Goal: Find specific page/section: Find specific page/section

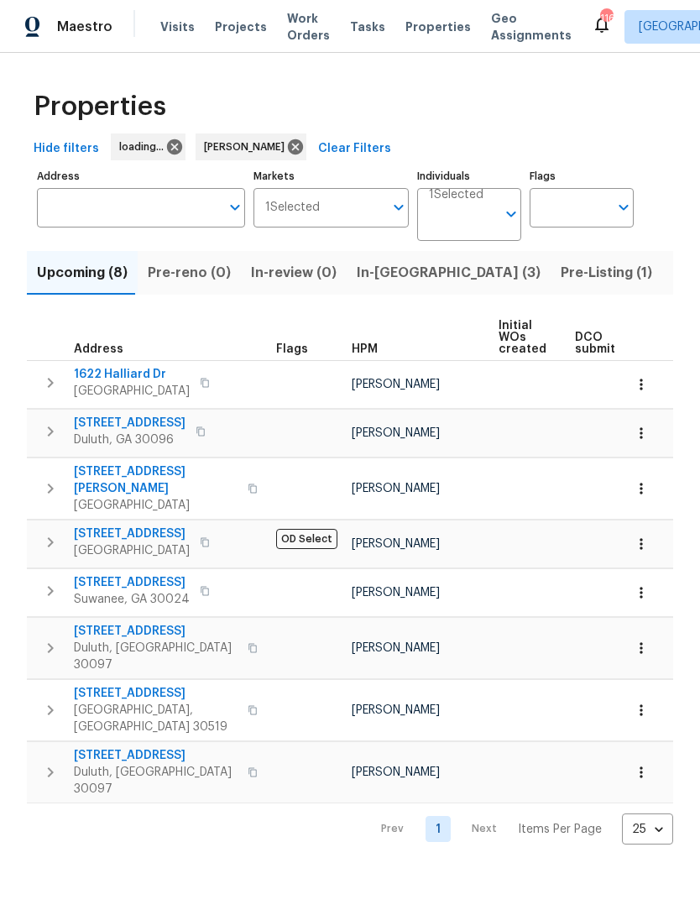
click at [190, 209] on input "Address" at bounding box center [128, 207] width 183 height 39
click at [156, 213] on input "Address" at bounding box center [128, 207] width 183 height 39
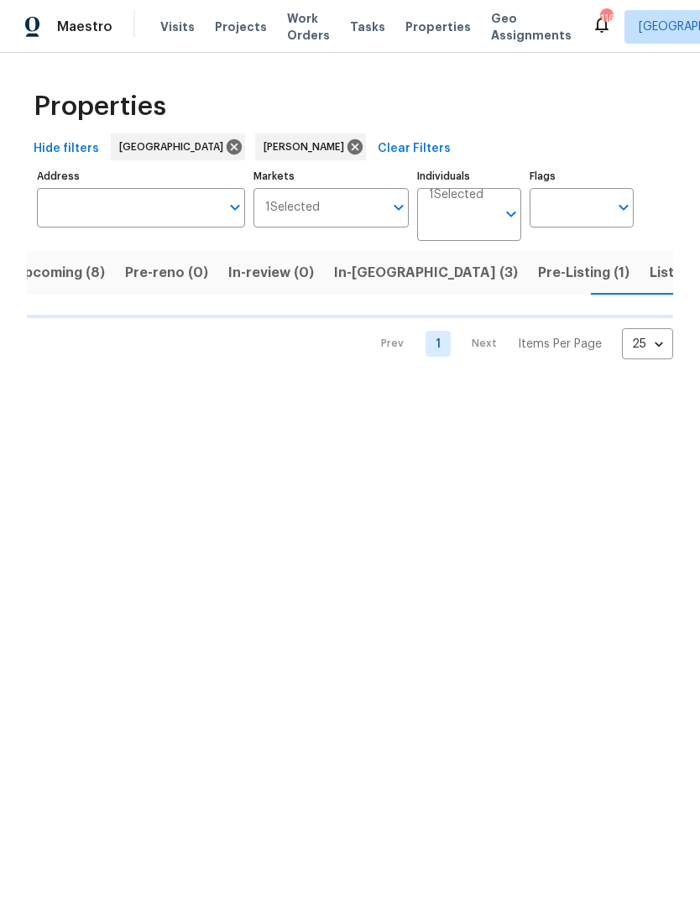
scroll to position [0, 23]
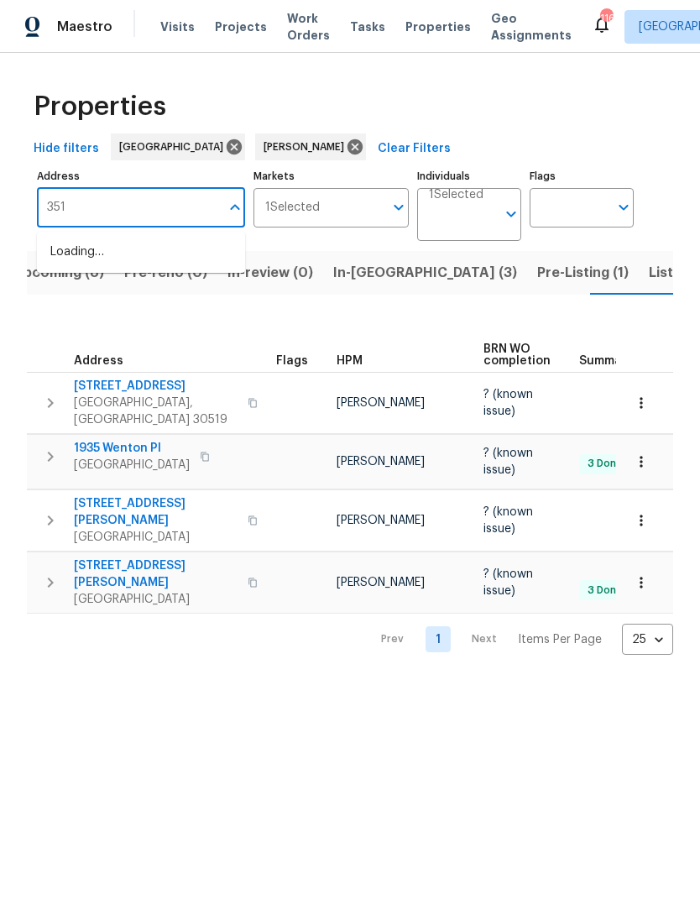
type input "3519"
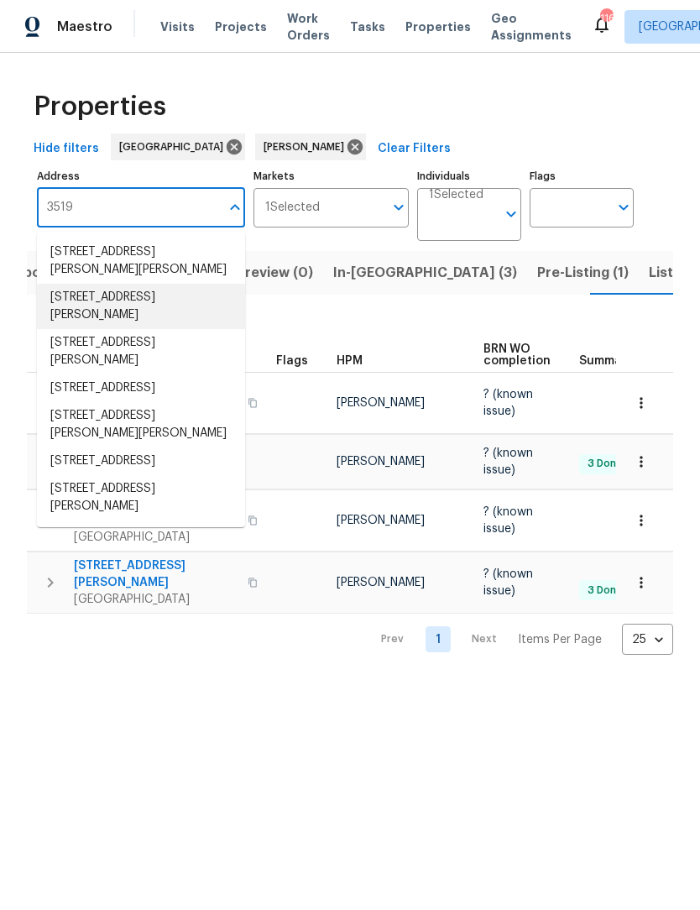
click at [156, 305] on li "3519 Cast Palm Dr Buford GA 30519" at bounding box center [141, 306] width 208 height 45
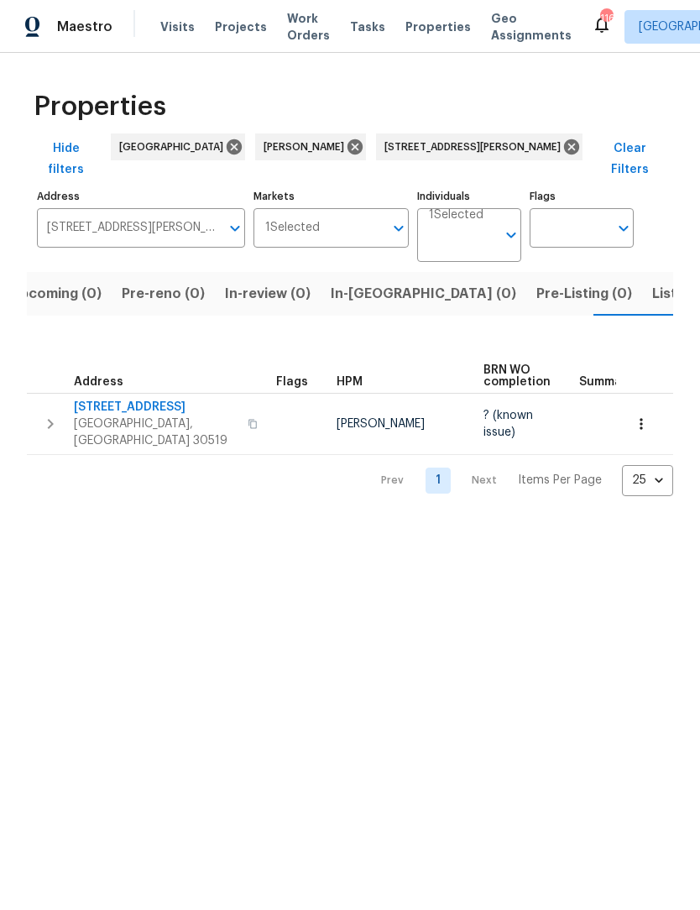
scroll to position [0, 27]
click at [146, 399] on span "3519 Cast Palm Dr" at bounding box center [156, 407] width 164 height 17
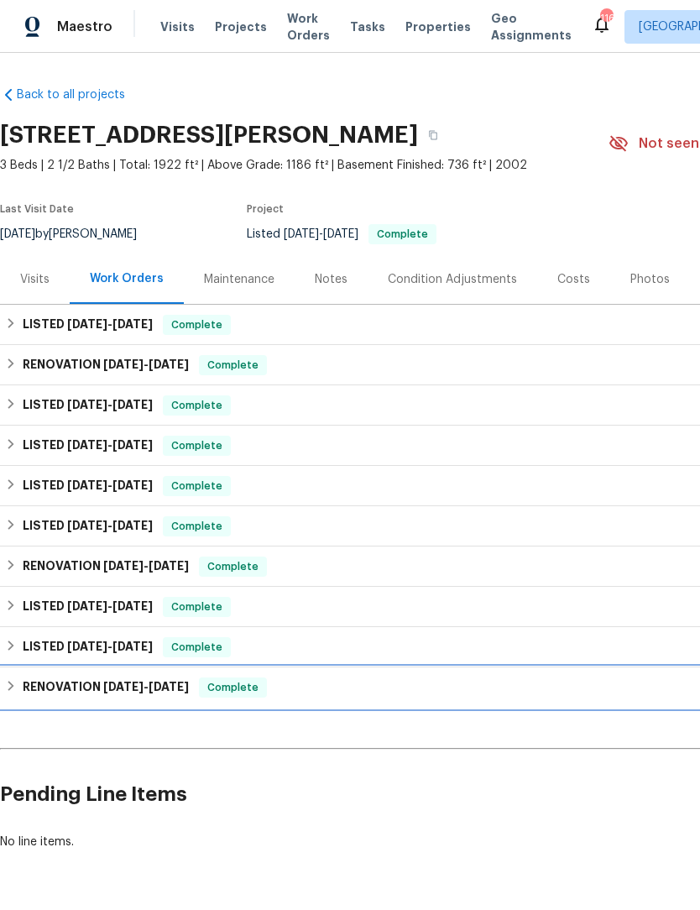
click at [19, 693] on div "RENOVATION [DATE] - [DATE] Complete" at bounding box center [474, 687] width 938 height 20
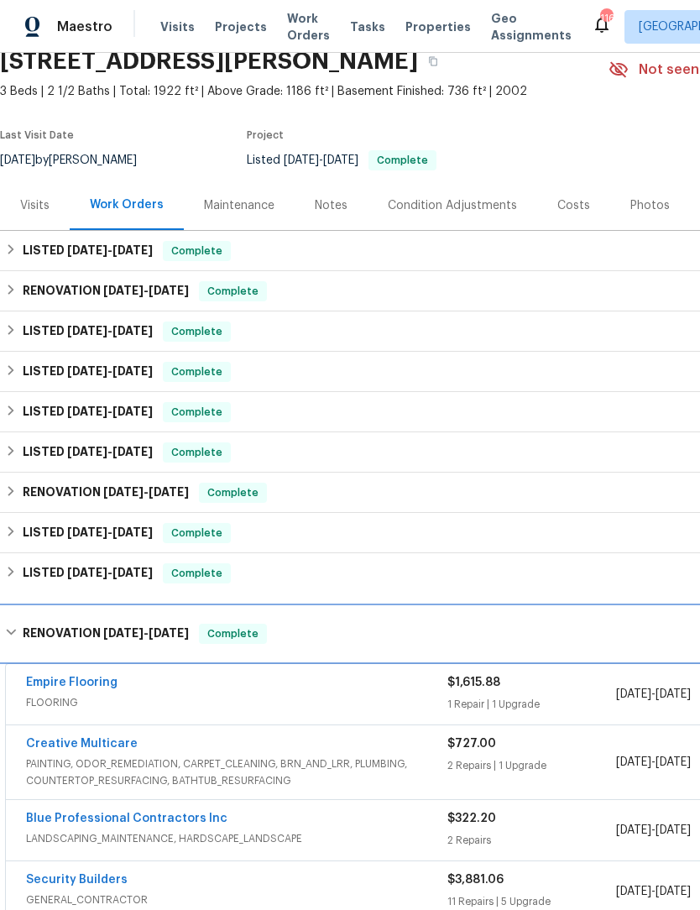
scroll to position [68, 0]
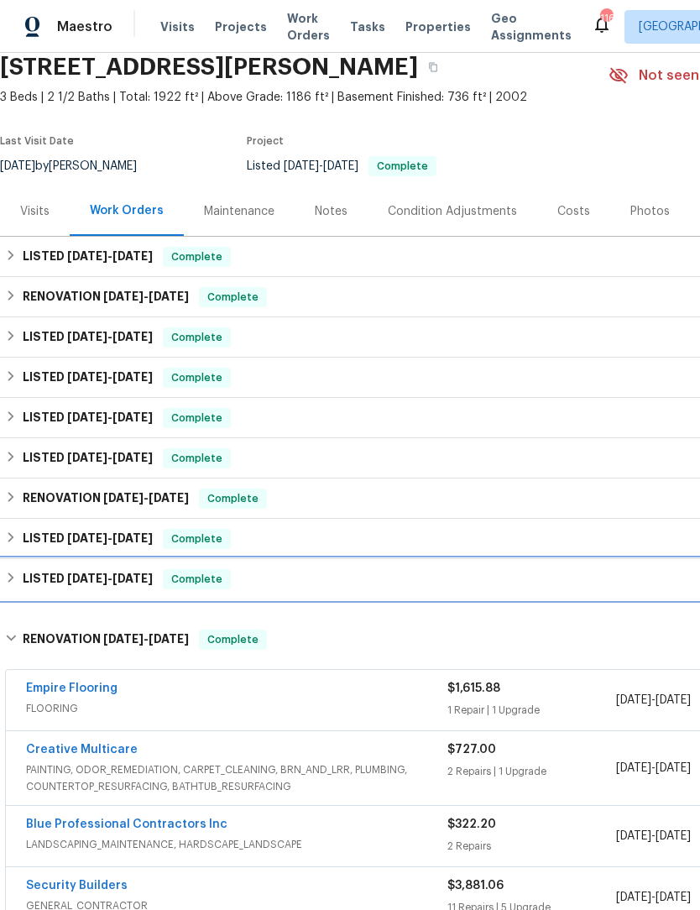
click at [28, 583] on h6 "LISTED [DATE] - [DATE]" at bounding box center [88, 579] width 130 height 20
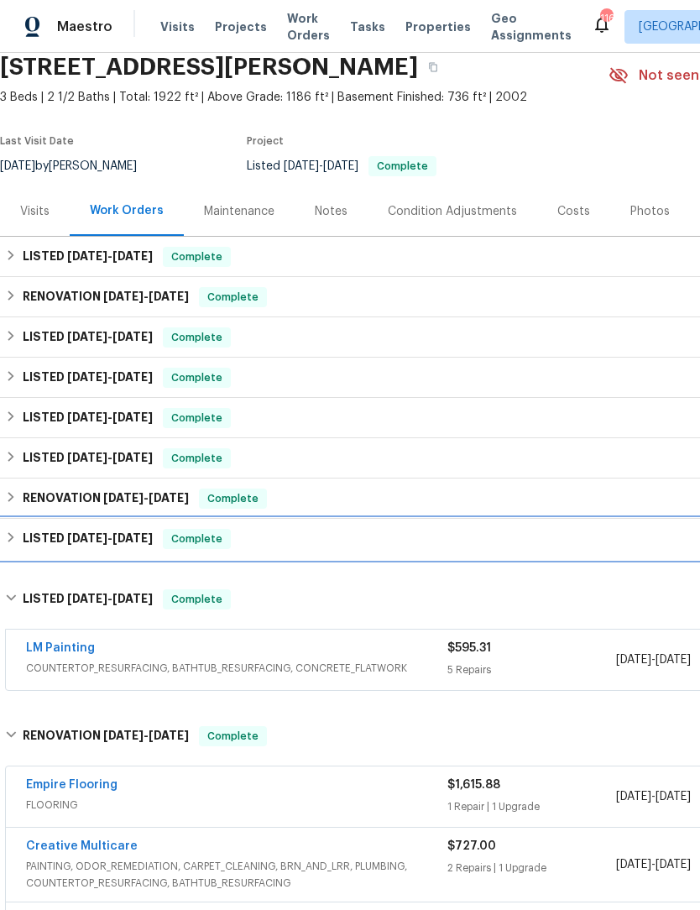
click at [23, 540] on h6 "LISTED [DATE] - [DATE]" at bounding box center [88, 539] width 130 height 20
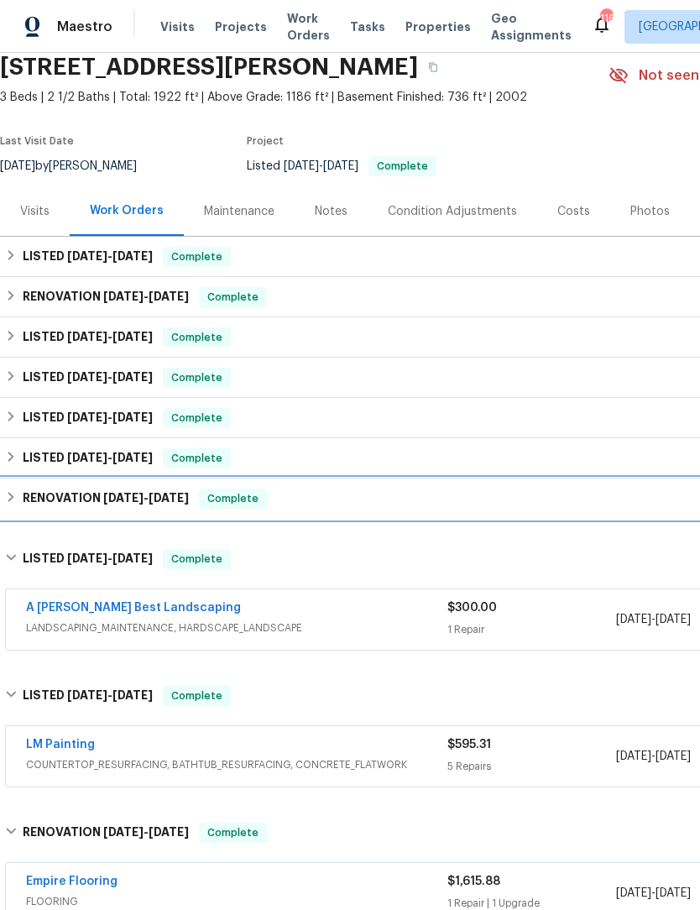
click at [23, 501] on h6 "RENOVATION [DATE] - [DATE]" at bounding box center [106, 498] width 166 height 20
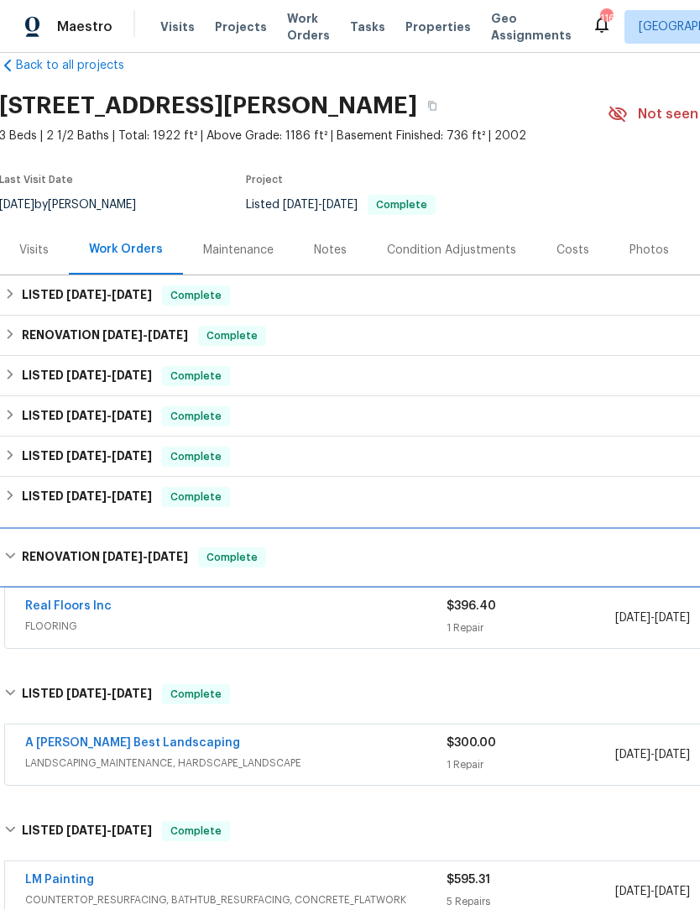
scroll to position [9, 1]
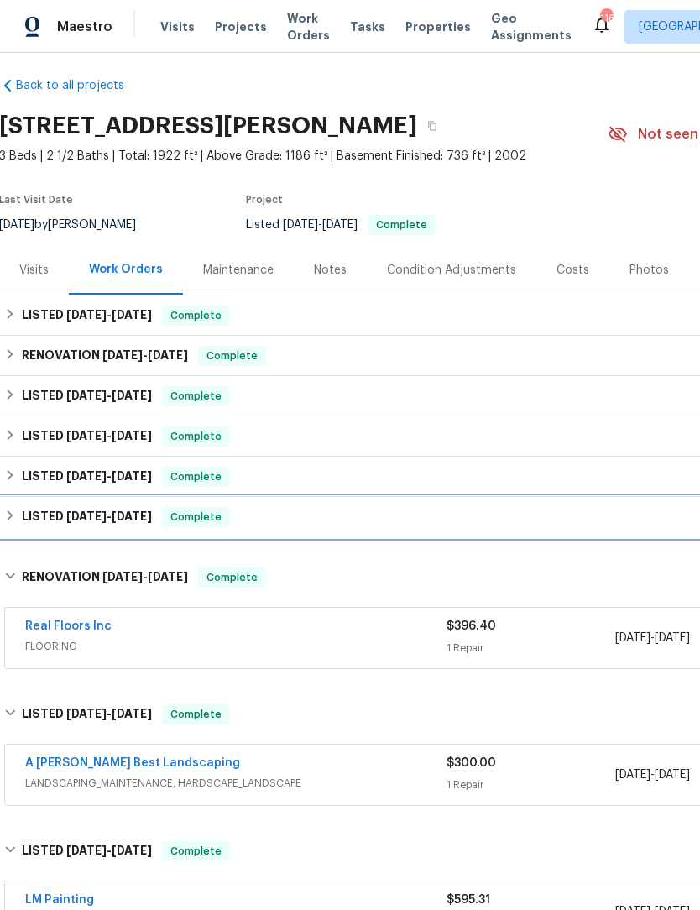
click at [22, 519] on h6 "LISTED [DATE] - [DATE]" at bounding box center [87, 517] width 130 height 20
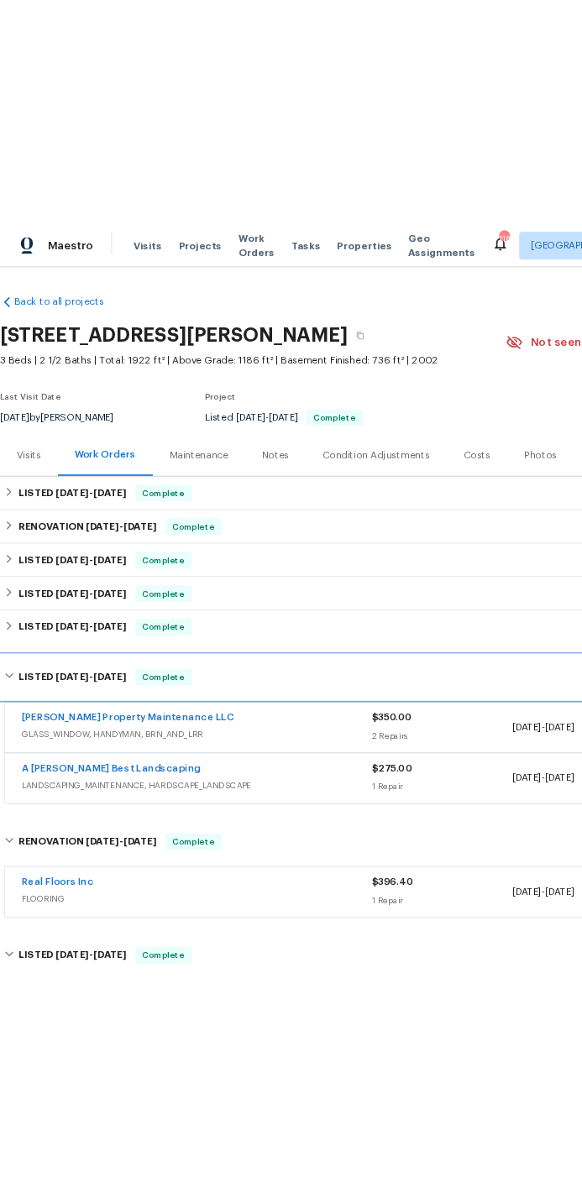
scroll to position [0, 0]
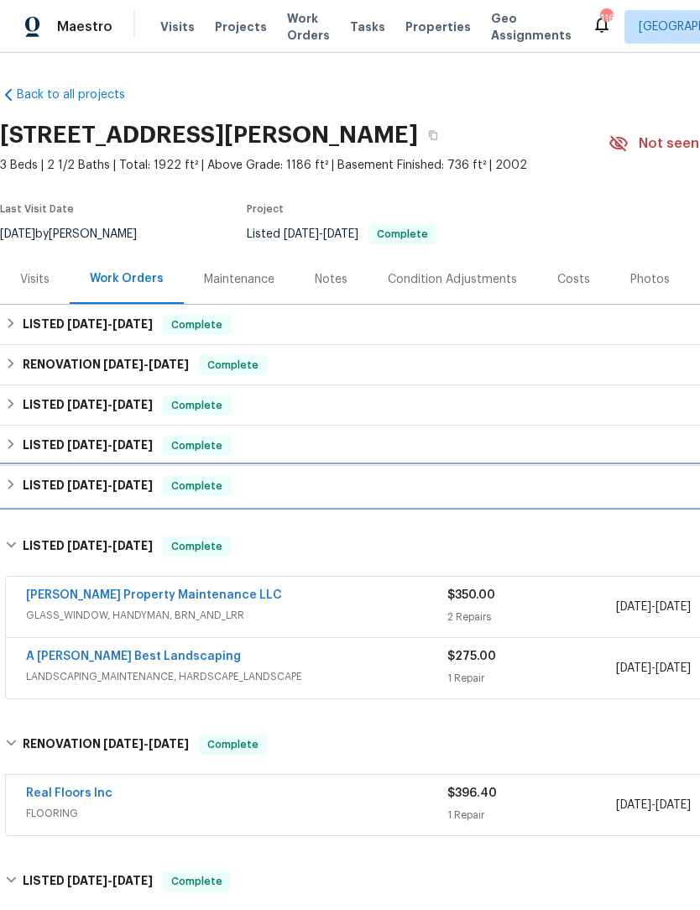
click at [23, 485] on h6 "LISTED [DATE] - [DATE]" at bounding box center [88, 486] width 130 height 20
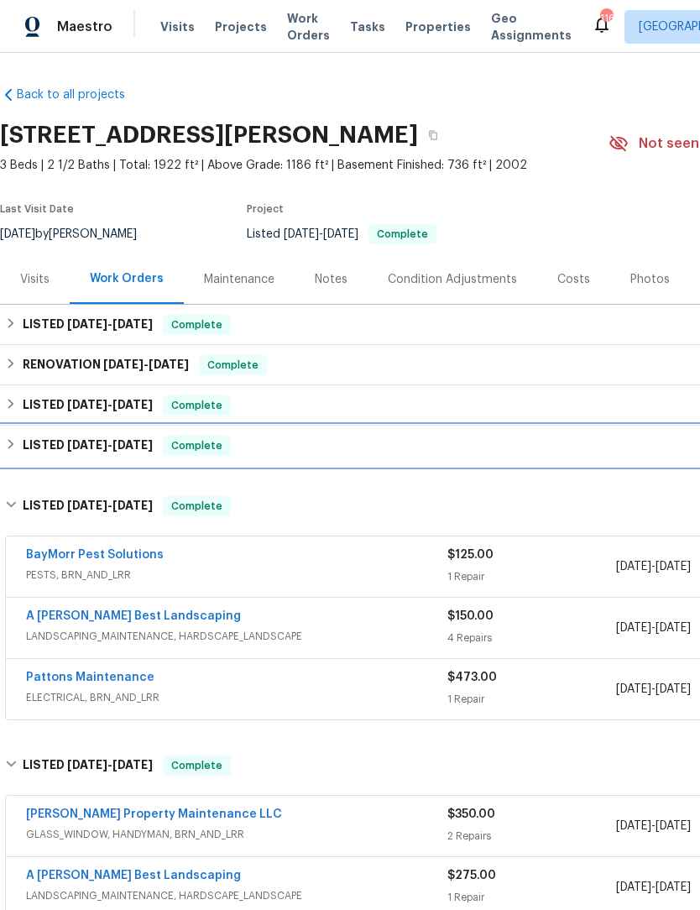
click at [19, 444] on div "LISTED [DATE] - [DATE] Complete" at bounding box center [474, 446] width 938 height 20
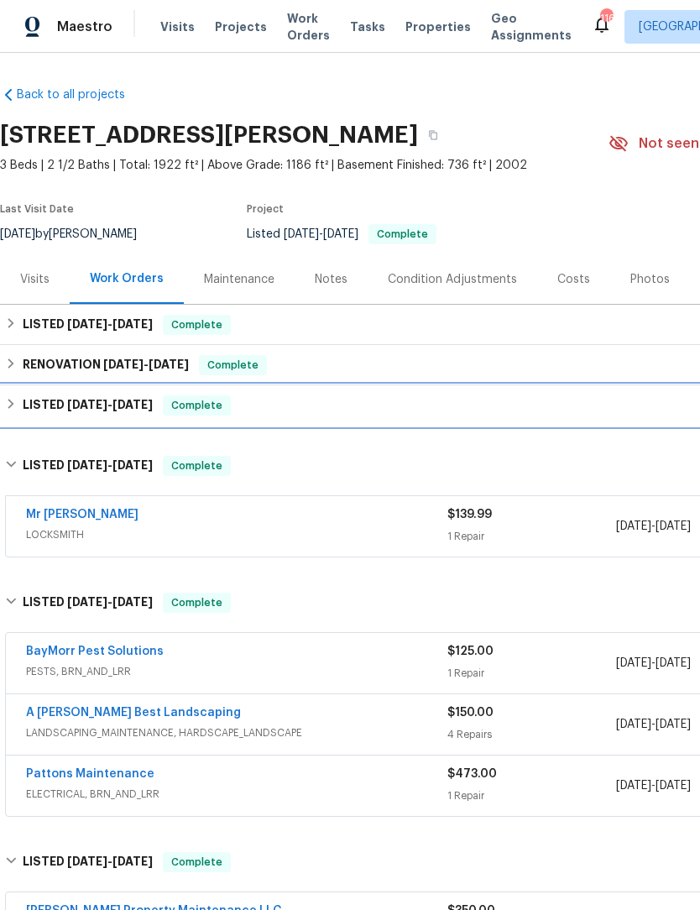
click at [18, 399] on div "LISTED [DATE] - [DATE] Complete" at bounding box center [474, 405] width 938 height 20
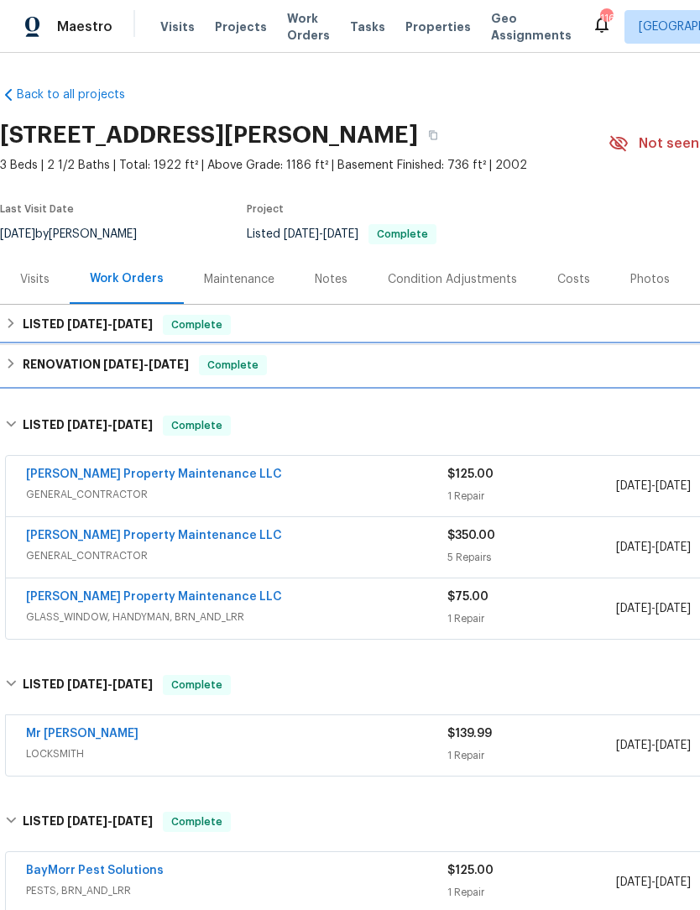
click at [27, 364] on h6 "RENOVATION [DATE] - [DATE]" at bounding box center [106, 365] width 166 height 20
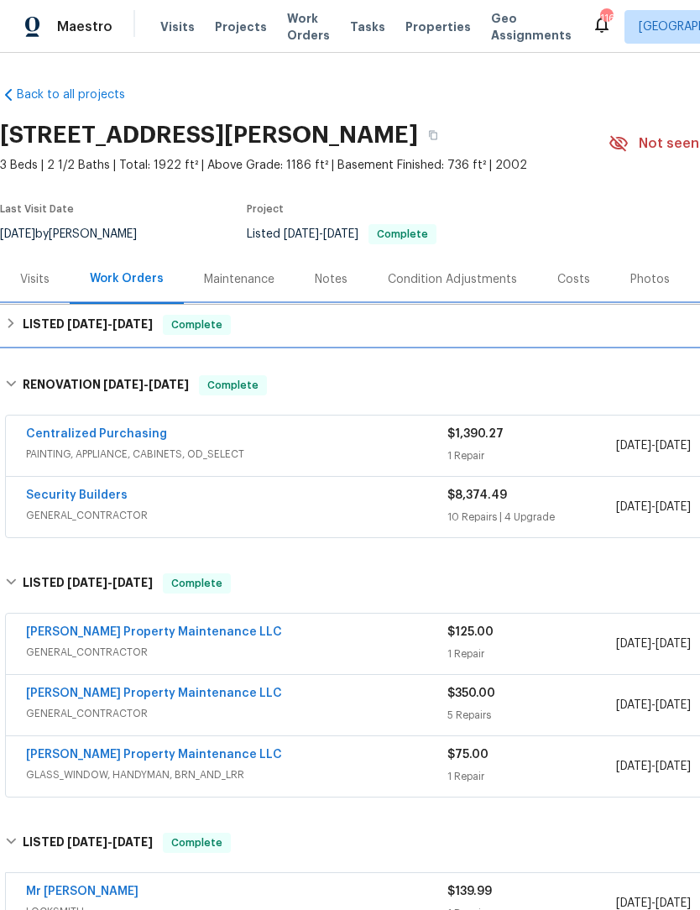
click at [18, 327] on div "LISTED [DATE] - [DATE] Complete" at bounding box center [474, 325] width 938 height 20
